Goal: Task Accomplishment & Management: Complete application form

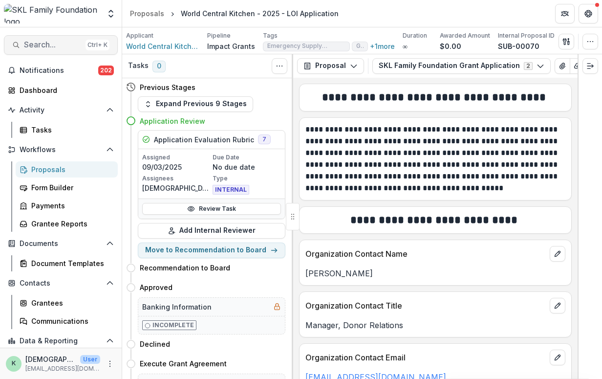
click at [47, 46] on span "Search..." at bounding box center [53, 44] width 58 height 9
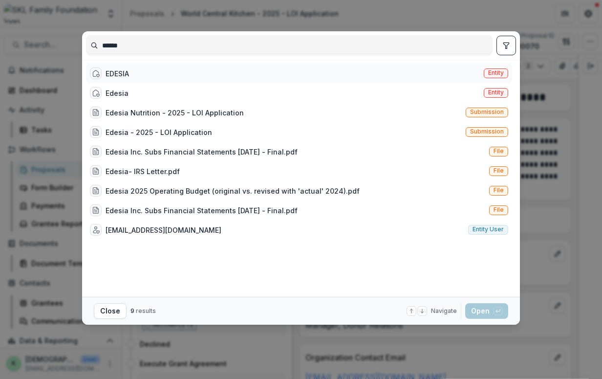
type input "******"
click at [135, 75] on div "EDESIA Entity" at bounding box center [299, 73] width 426 height 20
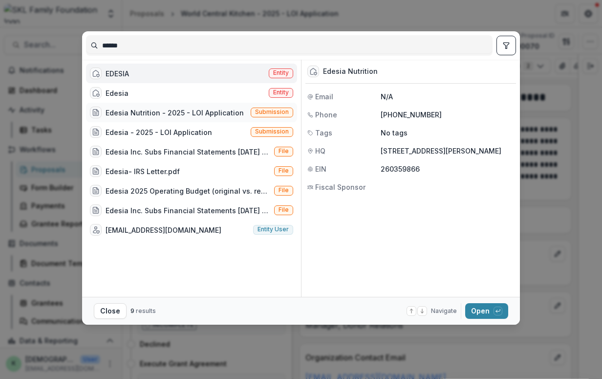
click at [141, 112] on div "Edesia Nutrition - 2025 - LOI Application" at bounding box center [174, 112] width 138 height 10
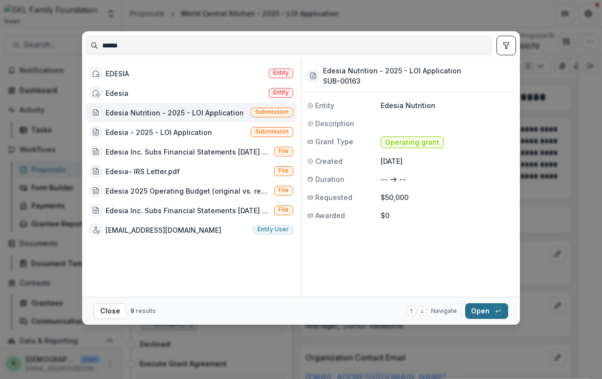
click at [470, 313] on button "Open with enter key" at bounding box center [486, 311] width 43 height 16
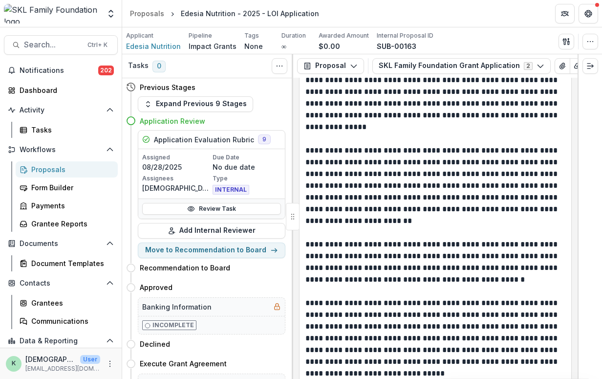
scroll to position [1040, 0]
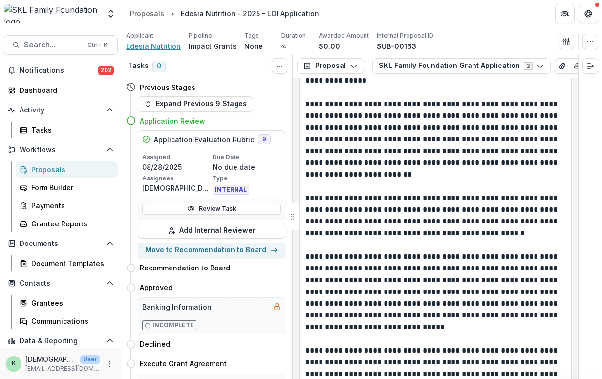
click at [131, 49] on span "Edesia Nutrition" at bounding box center [153, 46] width 55 height 10
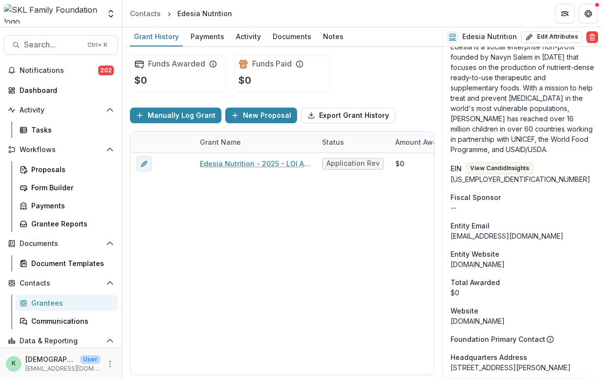
scroll to position [626, 0]
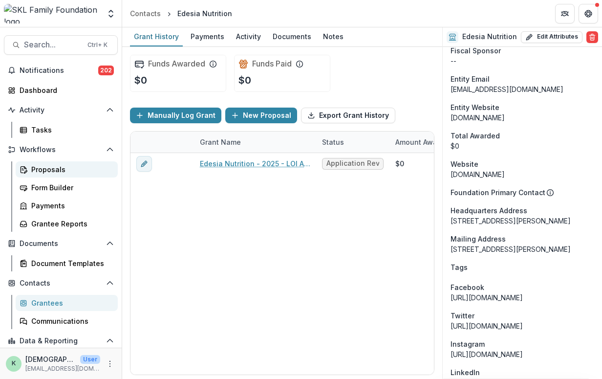
click at [48, 170] on div "Proposals" at bounding box center [70, 169] width 79 height 10
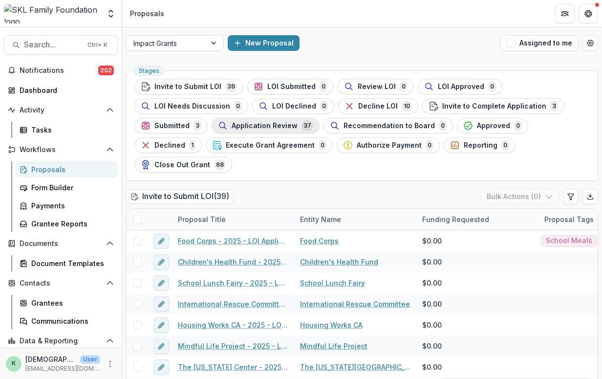
click at [277, 127] on span "Application Review" at bounding box center [265, 126] width 66 height 8
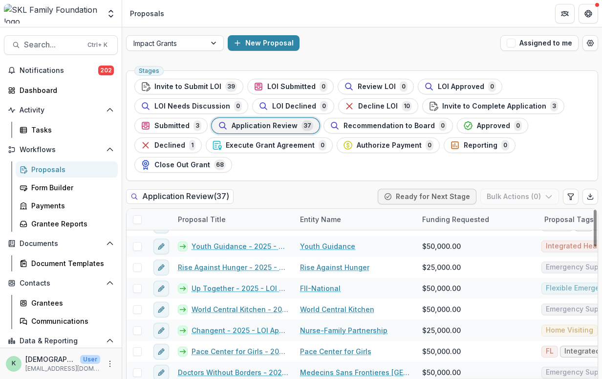
scroll to position [333, 0]
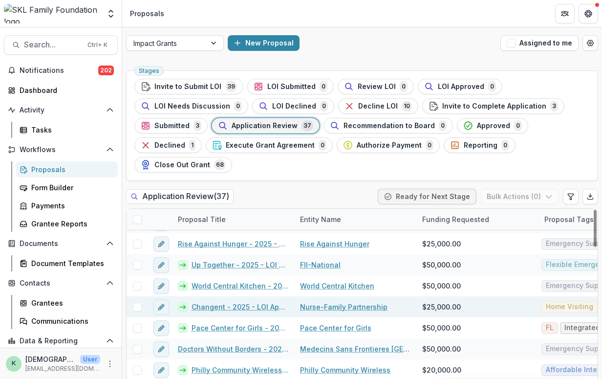
click at [247, 301] on link "Changent - 2025 - LOI Application" at bounding box center [239, 306] width 97 height 10
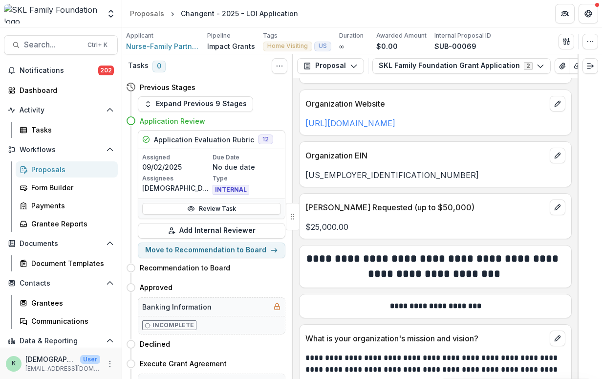
scroll to position [422, 0]
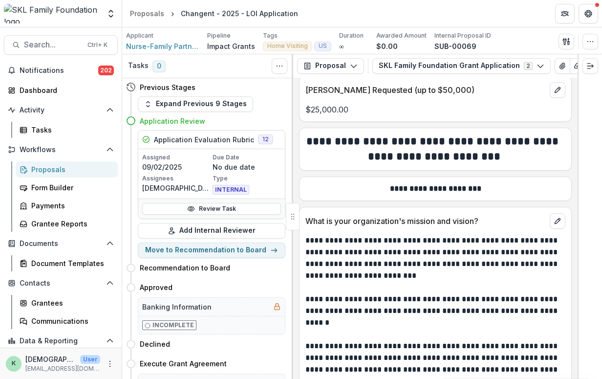
click at [50, 167] on div "Proposals" at bounding box center [70, 169] width 79 height 10
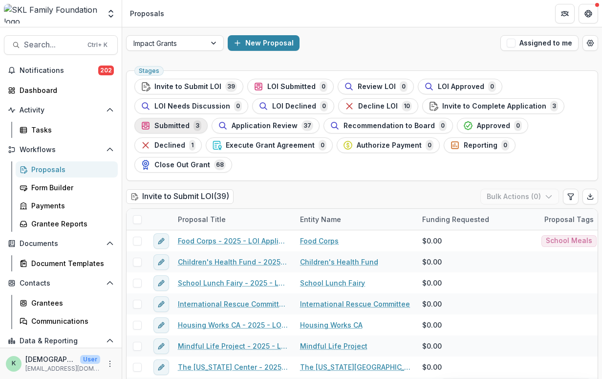
click at [177, 122] on span "Submitted" at bounding box center [171, 126] width 35 height 8
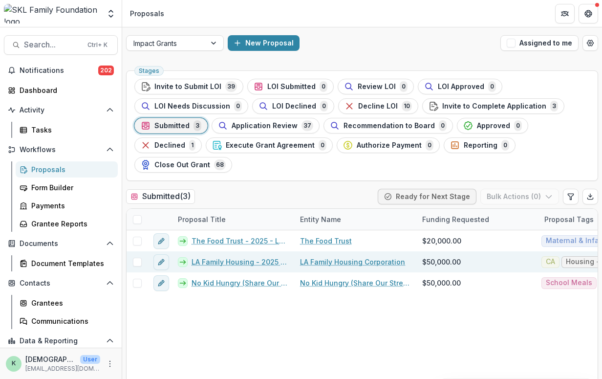
click at [221, 256] on link "LA Family Housing - 2025 - LOI Application" at bounding box center [239, 261] width 97 height 10
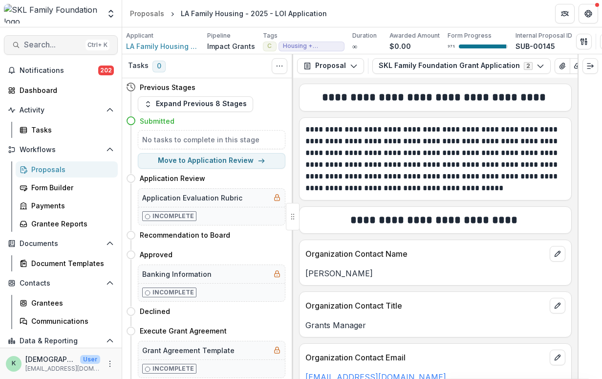
click at [46, 45] on span "Search..." at bounding box center [53, 44] width 58 height 9
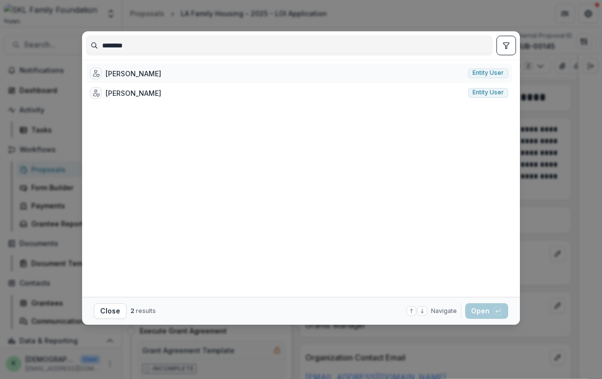
type input "*******"
click at [137, 79] on div "[PERSON_NAME] Entity user" at bounding box center [299, 73] width 426 height 20
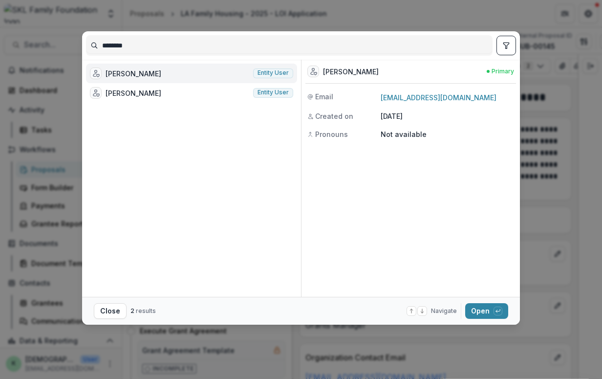
click at [550, 179] on div "******* [PERSON_NAME] Entity user [PERSON_NAME] Entity user [PERSON_NAME] Prima…" at bounding box center [301, 189] width 602 height 379
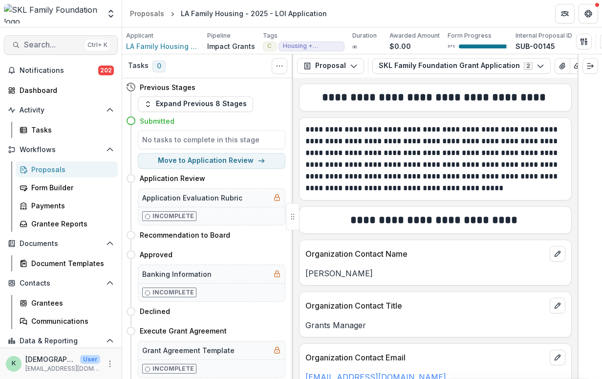
click at [54, 46] on span "Search..." at bounding box center [53, 44] width 58 height 9
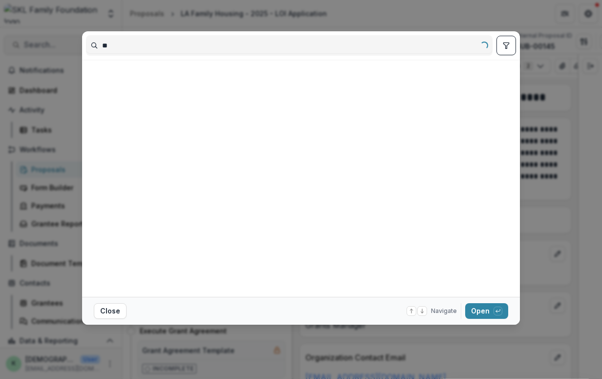
type input "*"
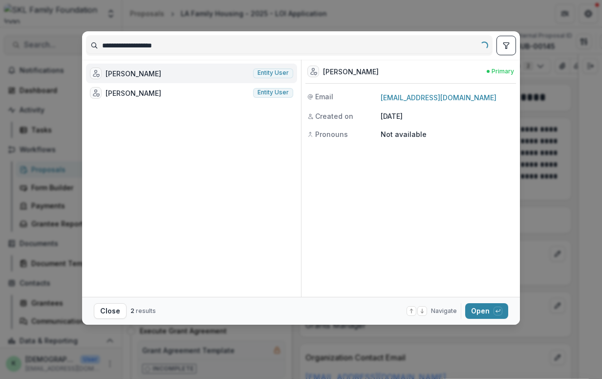
type input "**********"
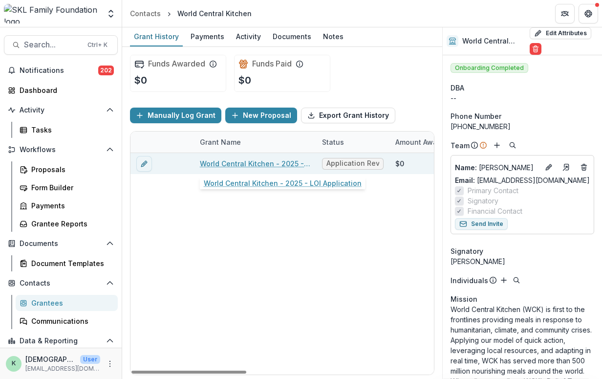
click at [247, 164] on link "World Central Kitchen - 2025 - LOI Application" at bounding box center [255, 163] width 110 height 10
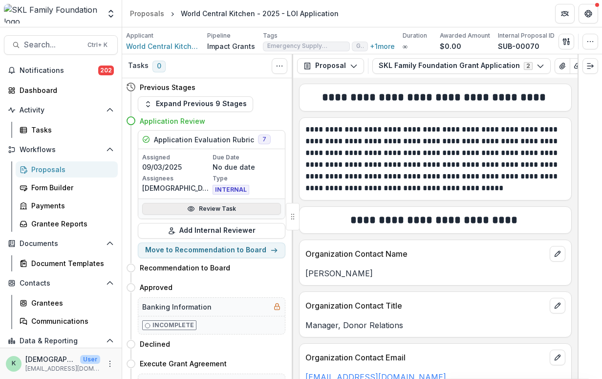
click at [217, 212] on link "Review Task" at bounding box center [211, 209] width 139 height 12
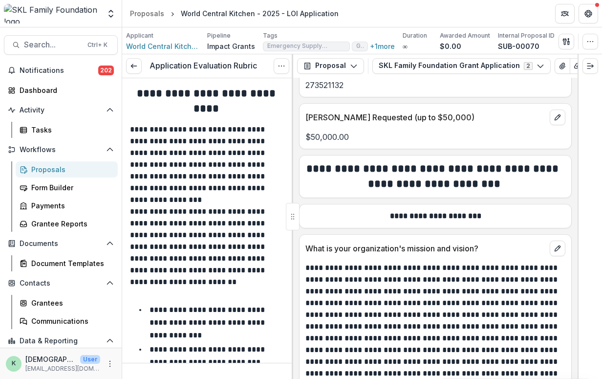
scroll to position [402, 0]
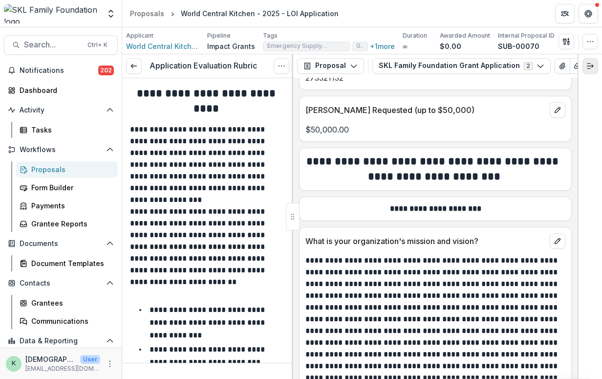
click at [588, 63] on icon "Expand right" at bounding box center [590, 66] width 8 height 8
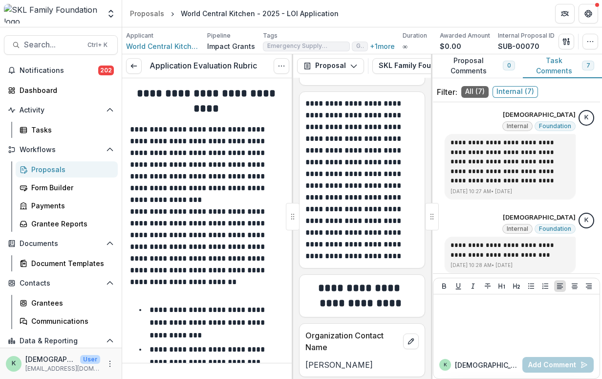
scroll to position [0, 0]
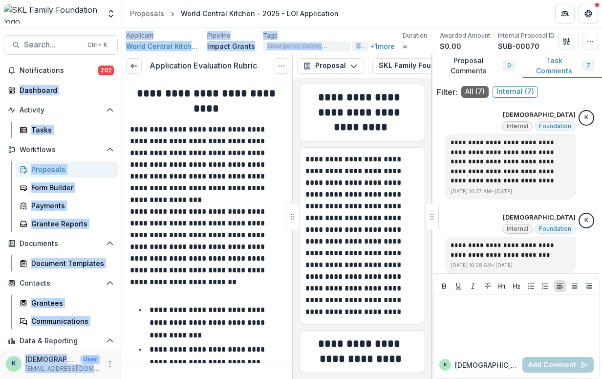
drag, startPoint x: 362, startPoint y: 45, endPoint x: 430, endPoint y: -4, distance: 84.3
click at [430, 0] on html "**********" at bounding box center [301, 189] width 602 height 379
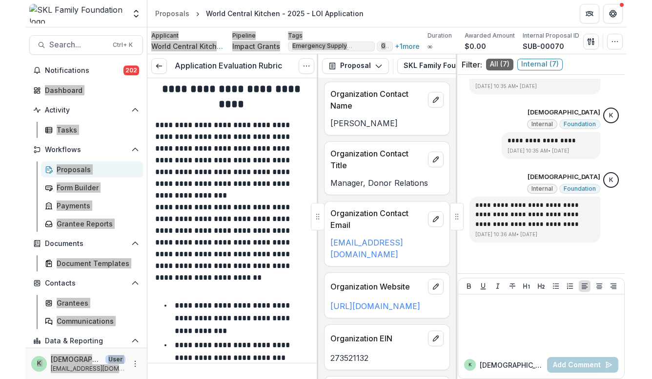
scroll to position [5, 0]
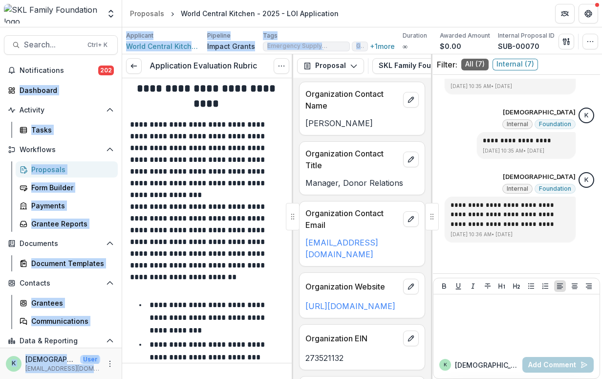
click at [250, 178] on p "**********" at bounding box center [206, 160] width 152 height 82
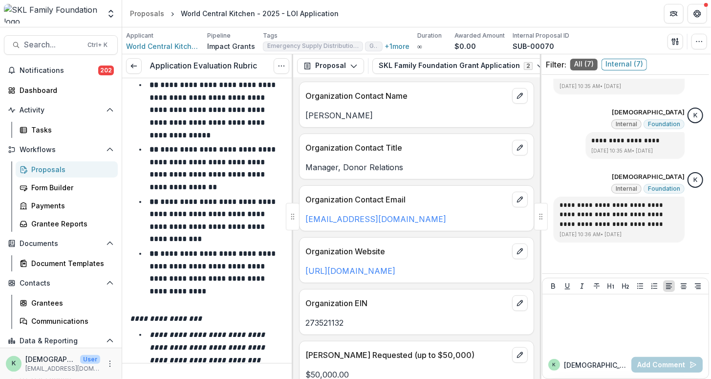
scroll to position [1251, 0]
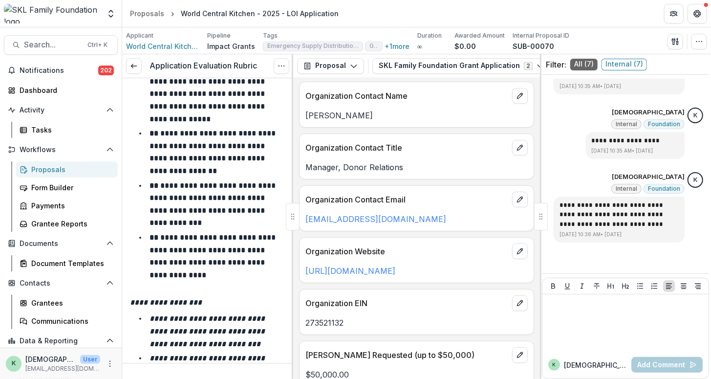
click at [37, 166] on div "Proposals" at bounding box center [70, 169] width 79 height 10
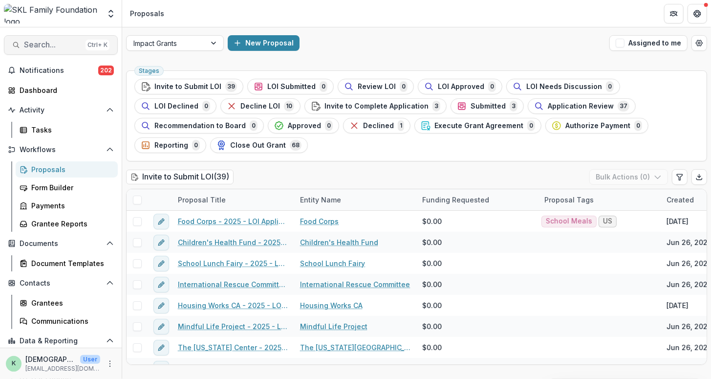
click at [63, 46] on span "Search..." at bounding box center [53, 44] width 58 height 9
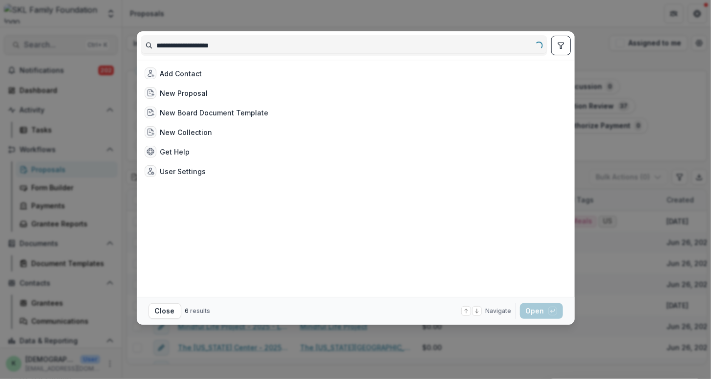
type input "**********"
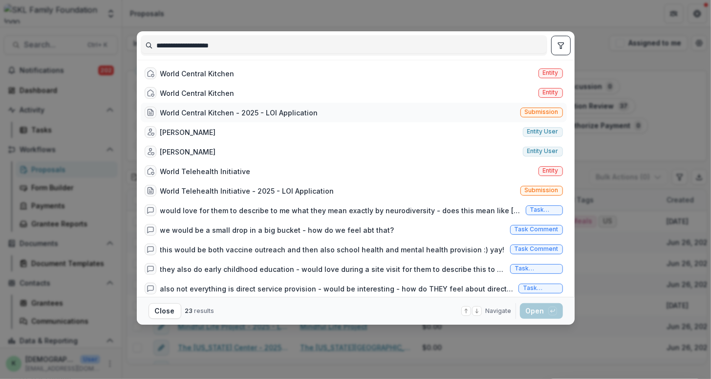
click at [205, 108] on div "World Central Kitchen - 2025 - LOI Application" at bounding box center [239, 112] width 158 height 10
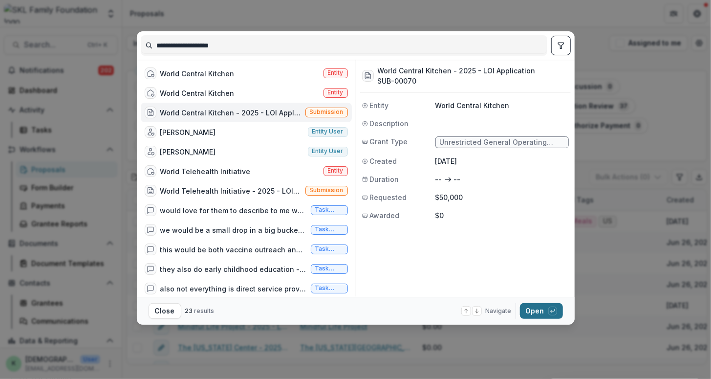
click at [535, 311] on button "Open with enter key" at bounding box center [541, 311] width 43 height 16
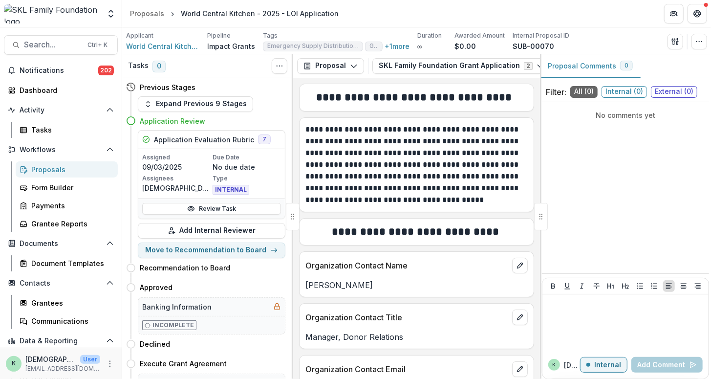
scroll to position [112, 0]
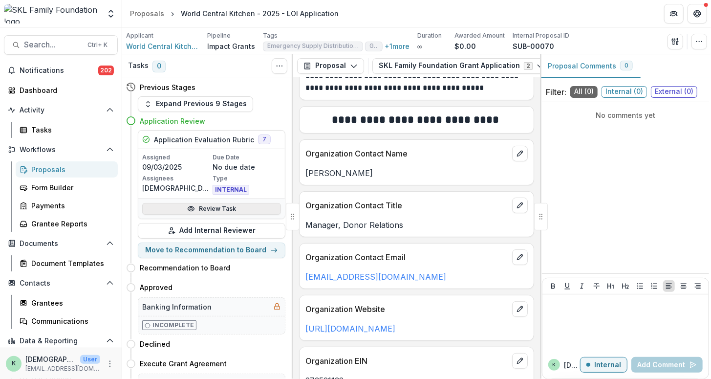
click at [220, 204] on link "Review Task" at bounding box center [211, 209] width 139 height 12
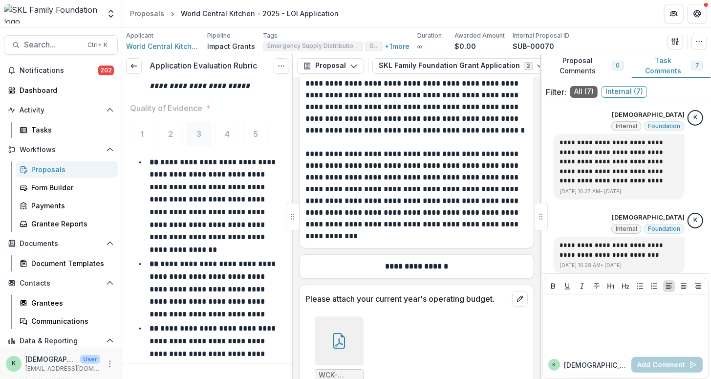
scroll to position [8628, 0]
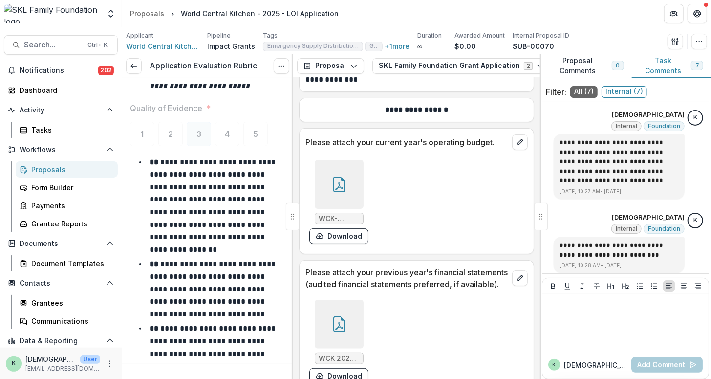
click at [56, 168] on div "Proposals" at bounding box center [70, 169] width 79 height 10
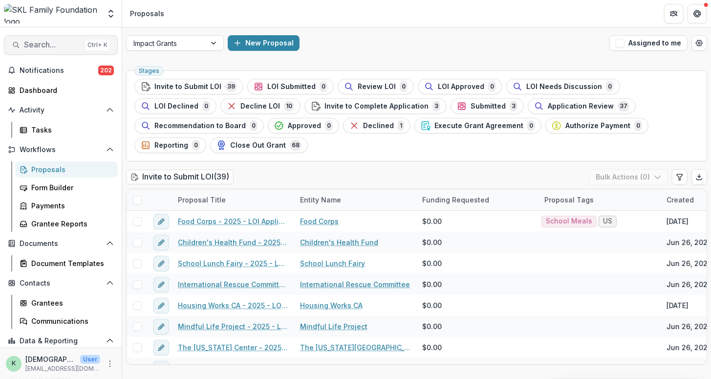
click at [52, 48] on span "Search..." at bounding box center [53, 44] width 58 height 9
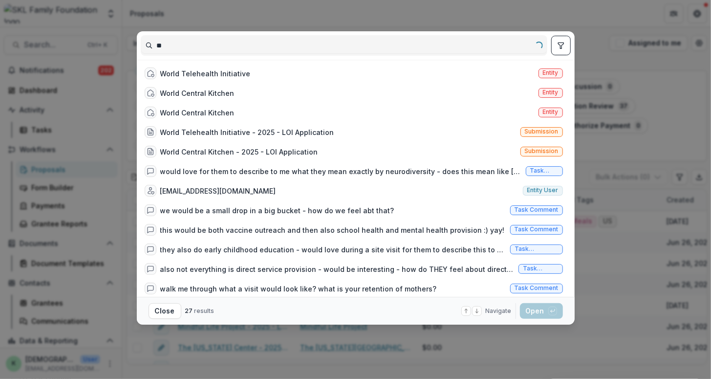
type input "*"
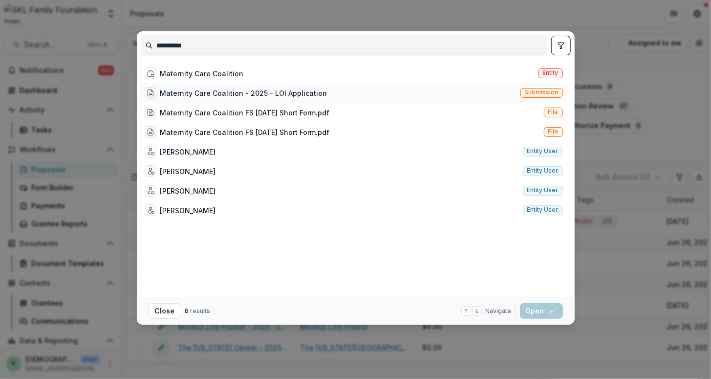
type input "*********"
click at [220, 90] on div "Maternity Care Coalition - 2025 - LOI Application" at bounding box center [243, 93] width 167 height 10
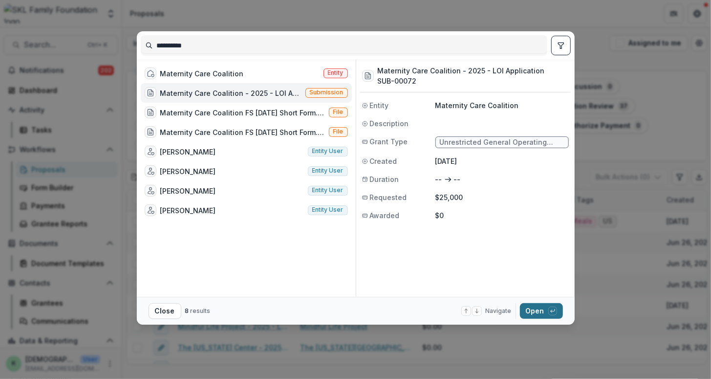
click at [545, 311] on button "Open with enter key" at bounding box center [541, 311] width 43 height 16
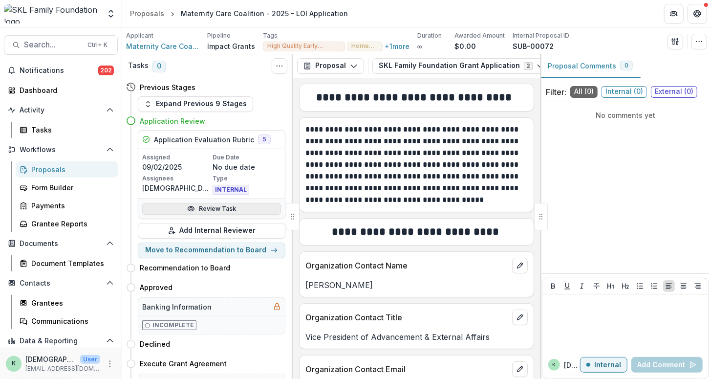
click at [222, 210] on link "Review Task" at bounding box center [211, 209] width 139 height 12
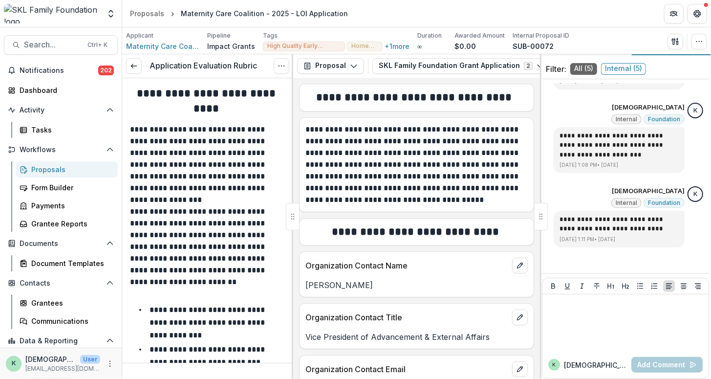
scroll to position [27, 0]
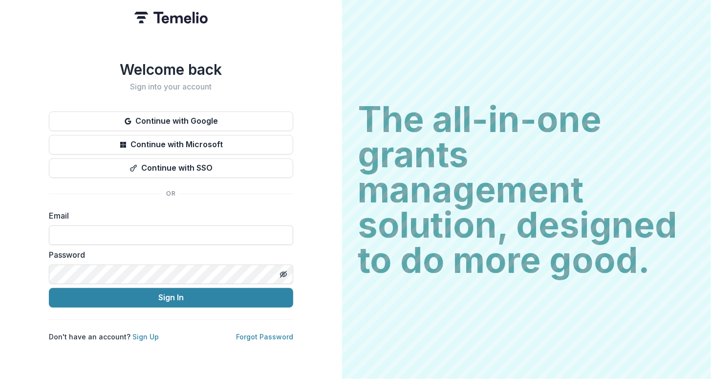
click at [160, 231] on input at bounding box center [171, 235] width 244 height 20
type input "**********"
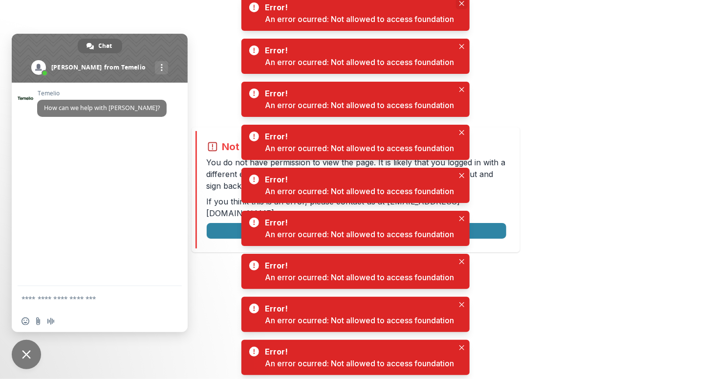
click at [462, 4] on icon "Close" at bounding box center [461, 3] width 5 height 5
click at [462, 42] on button "Close" at bounding box center [462, 47] width 12 height 12
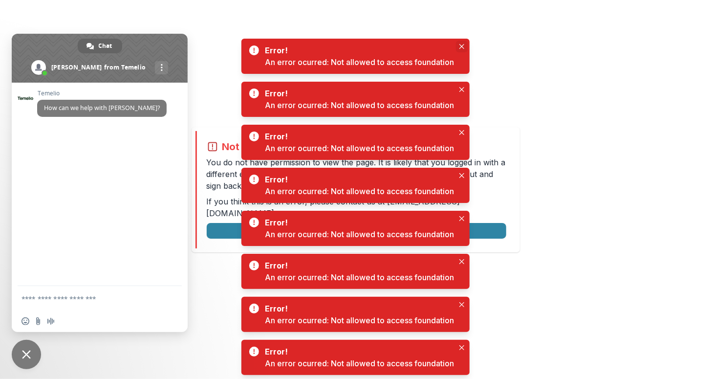
click at [461, 44] on icon "Close" at bounding box center [461, 46] width 5 height 5
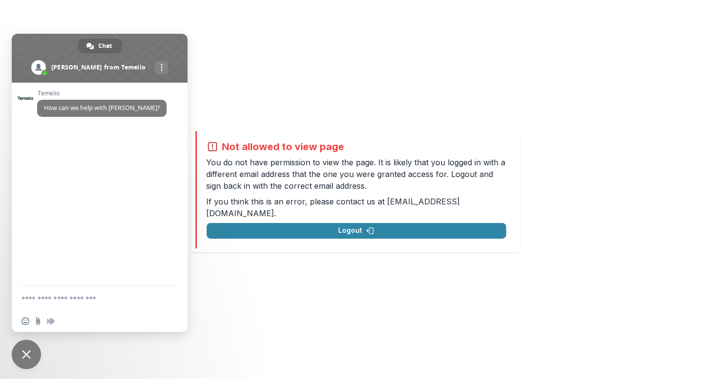
click at [154, 51] on span at bounding box center [100, 58] width 176 height 49
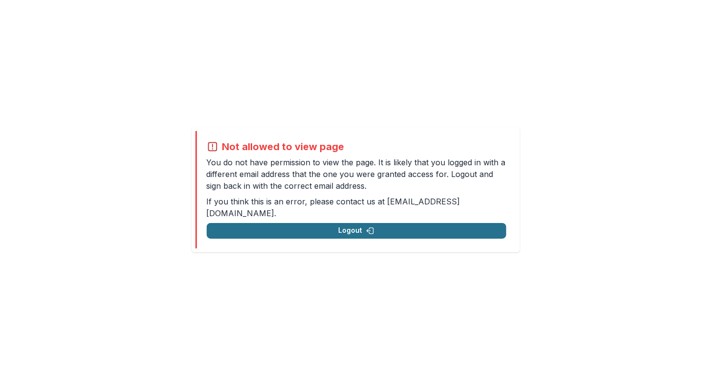
click at [305, 224] on button "Logout" at bounding box center [356, 231] width 299 height 16
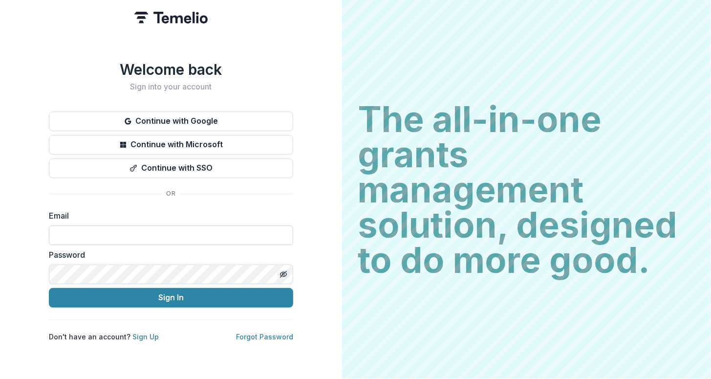
click at [167, 240] on input at bounding box center [171, 235] width 244 height 20
type input "**********"
click at [49, 288] on button "Sign In" at bounding box center [171, 298] width 244 height 20
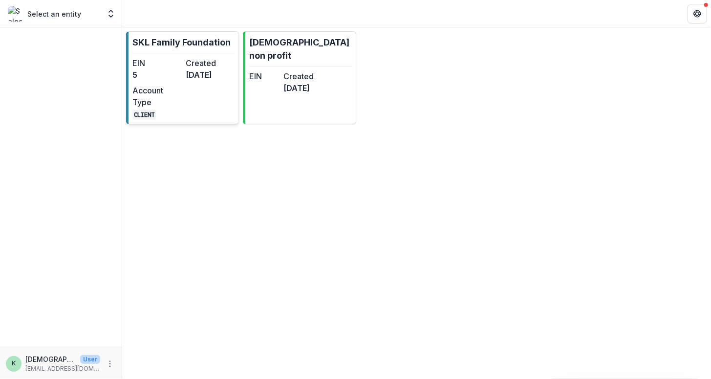
click at [181, 57] on dt "EIN" at bounding box center [156, 63] width 49 height 12
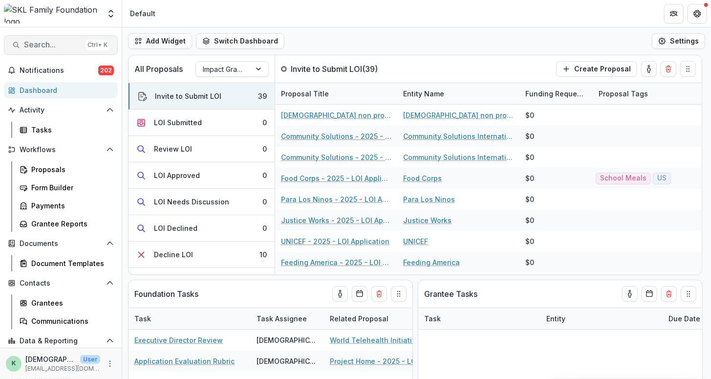
click at [60, 47] on span "Search..." at bounding box center [53, 44] width 58 height 9
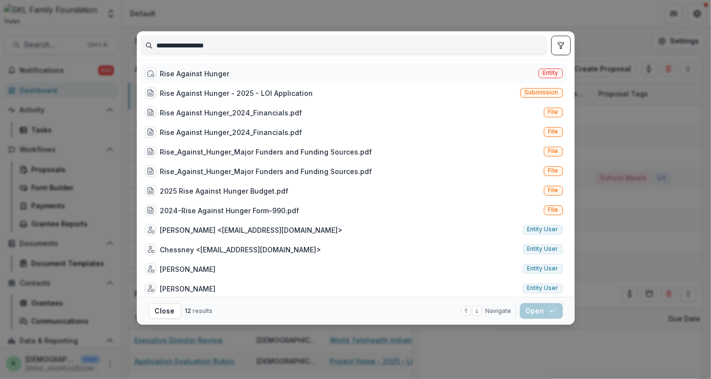
type input "**********"
click at [232, 78] on div "Rise Against Hunger Entity" at bounding box center [354, 73] width 426 height 20
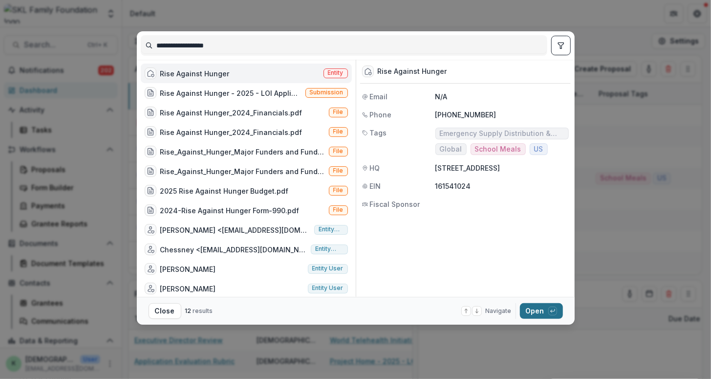
click at [534, 310] on button "Open with enter key" at bounding box center [541, 311] width 43 height 16
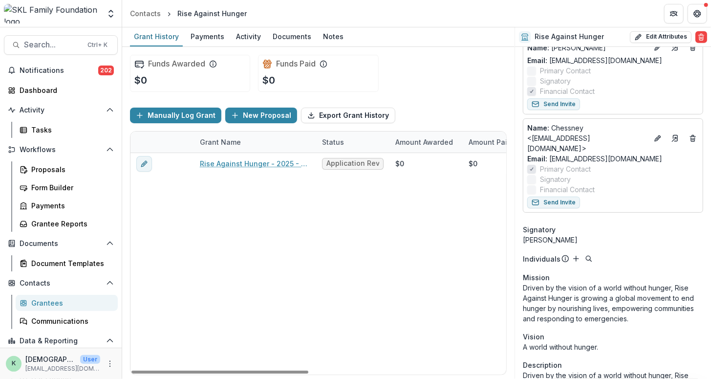
scroll to position [293, 0]
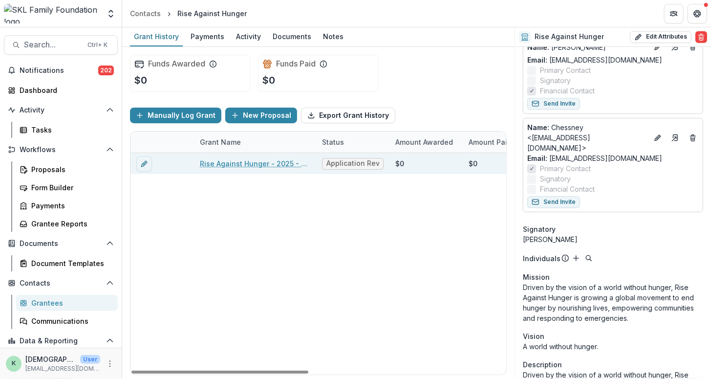
click at [222, 160] on link "Rise Against Hunger - 2025 - LOI Application" at bounding box center [255, 163] width 110 height 10
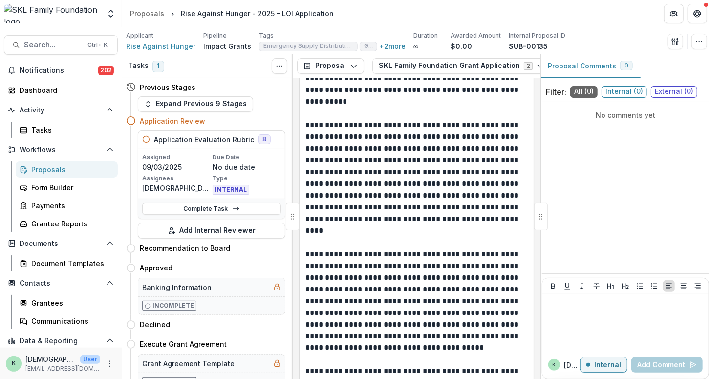
scroll to position [845, 0]
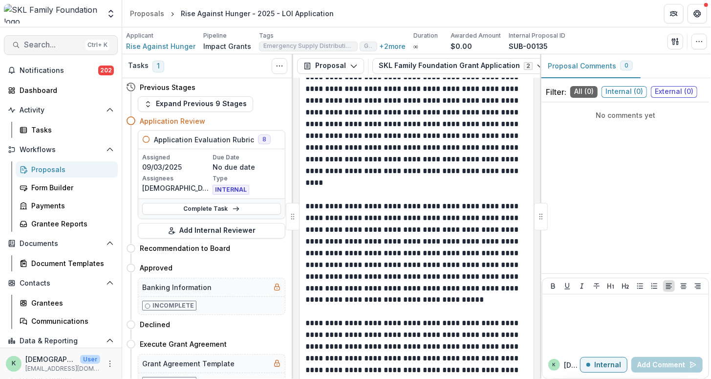
click at [55, 45] on span "Search..." at bounding box center [53, 44] width 58 height 9
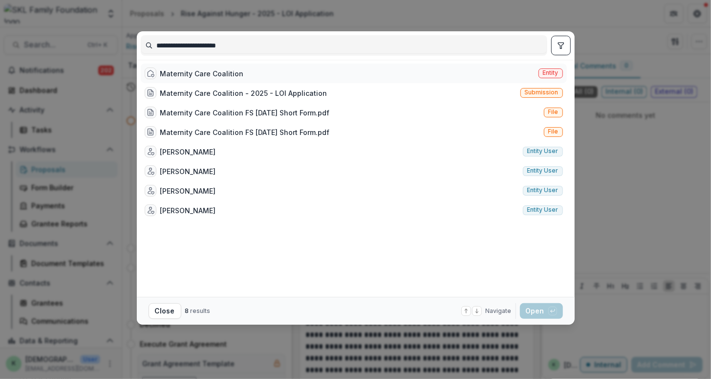
type input "**********"
click at [227, 76] on div "Maternity Care Coalition" at bounding box center [202, 73] width 84 height 10
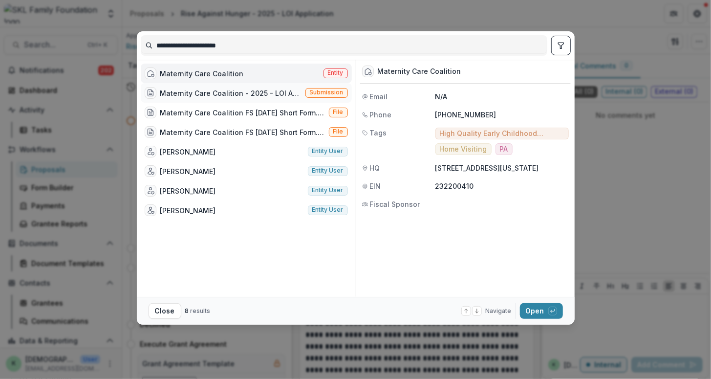
click at [225, 94] on div "Maternity Care Coalition - 2025 - LOI Application" at bounding box center [230, 93] width 141 height 10
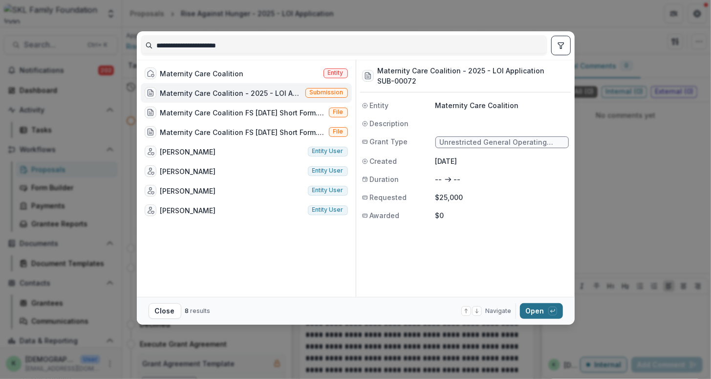
click at [540, 313] on button "Open with enter key" at bounding box center [541, 311] width 43 height 16
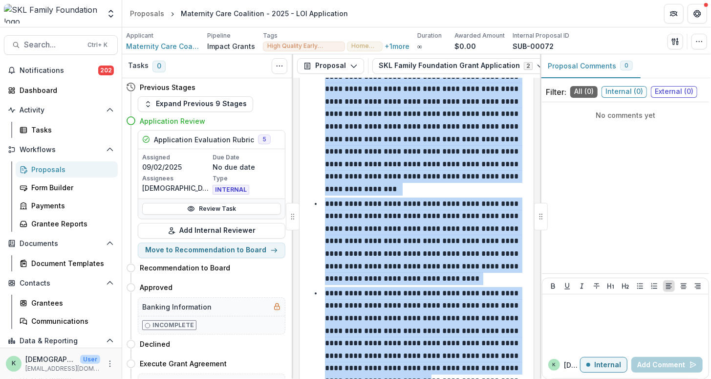
scroll to position [8547, 0]
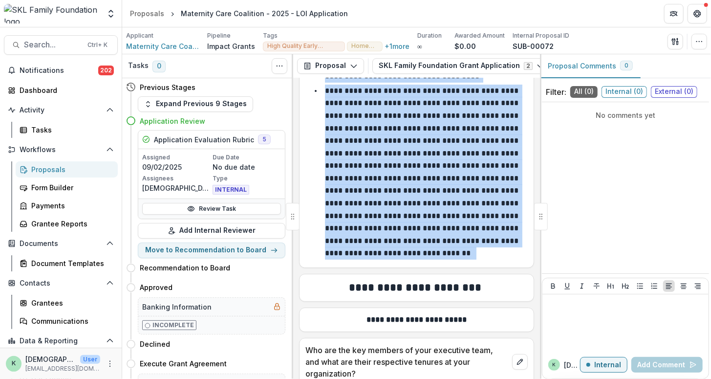
drag, startPoint x: 306, startPoint y: 153, endPoint x: 486, endPoint y: 318, distance: 244.8
click at [486, 318] on div "**********" at bounding box center [416, 228] width 247 height 300
copy div "**********"
